Goal: Transaction & Acquisition: Purchase product/service

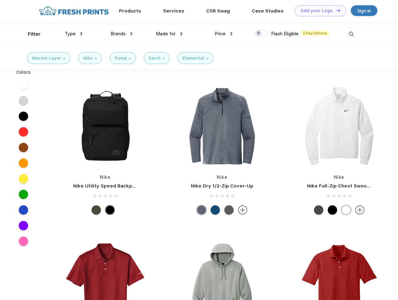
click at [318, 11] on link "Add your Logo Design Tool" at bounding box center [321, 10] width 52 height 11
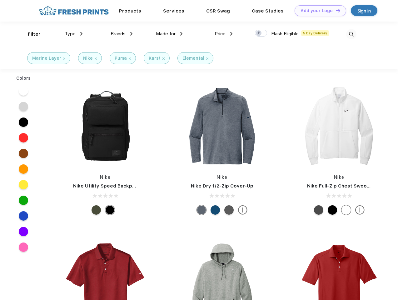
click at [0, 0] on div "Design Tool" at bounding box center [0, 0] width 0 height 0
click at [335, 10] on link "Add your Logo Design Tool" at bounding box center [321, 10] width 52 height 11
click at [30, 34] on div "Filter" at bounding box center [34, 34] width 13 height 7
click at [74, 34] on span "Type" at bounding box center [70, 34] width 11 height 6
click at [122, 34] on span "Brands" at bounding box center [118, 34] width 15 height 6
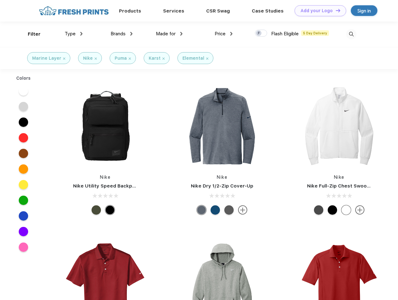
click at [169, 34] on span "Made for" at bounding box center [166, 34] width 20 height 6
click at [224, 34] on span "Price" at bounding box center [220, 34] width 11 height 6
click at [261, 33] on div at bounding box center [261, 33] width 12 height 7
click at [259, 33] on input "checkbox" at bounding box center [257, 31] width 4 height 4
click at [351, 34] on img at bounding box center [351, 34] width 10 height 10
